Goal: Navigation & Orientation: Find specific page/section

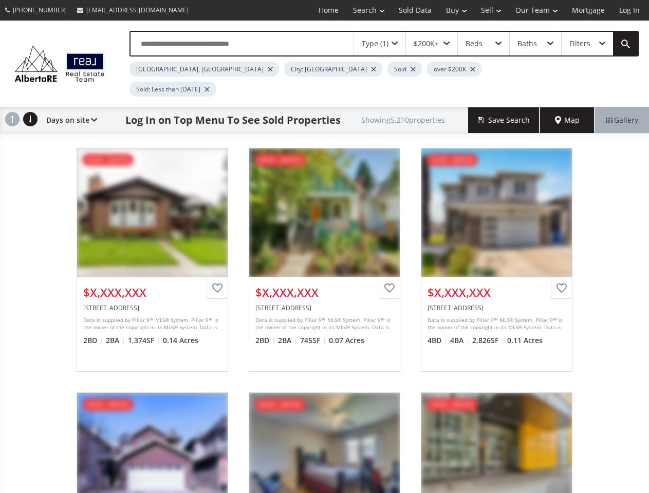
click at [361, 10] on link "Search" at bounding box center [369, 10] width 46 height 21
click at [451, 10] on link "Buy" at bounding box center [456, 10] width 35 height 21
click at [488, 10] on link "Sell" at bounding box center [491, 10] width 34 height 21
click at [535, 10] on link "Our Team" at bounding box center [536, 10] width 57 height 21
click at [629, 10] on link "Log In" at bounding box center [629, 10] width 35 height 21
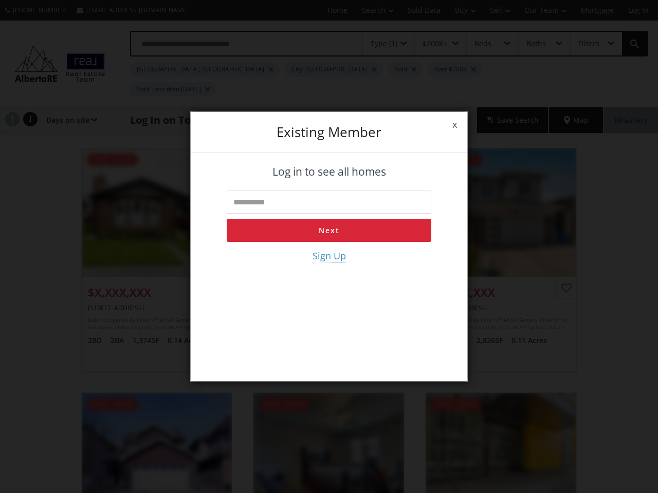
click at [380, 44] on div "x Existing member Log in to see all homes Next Sign Up" at bounding box center [329, 246] width 658 height 493
click at [431, 44] on div "x Existing member Log in to see all homes Next Sign Up" at bounding box center [329, 246] width 658 height 493
click at [483, 44] on div "x Existing member Log in to see all homes Next Sign Up" at bounding box center [329, 246] width 658 height 493
click at [535, 44] on div "x Existing member Log in to see all homes Next Sign Up" at bounding box center [329, 246] width 658 height 493
click at [587, 44] on div "x Existing member Log in to see all homes Next Sign Up" at bounding box center [329, 246] width 658 height 493
